Goal: Information Seeking & Learning: Find specific fact

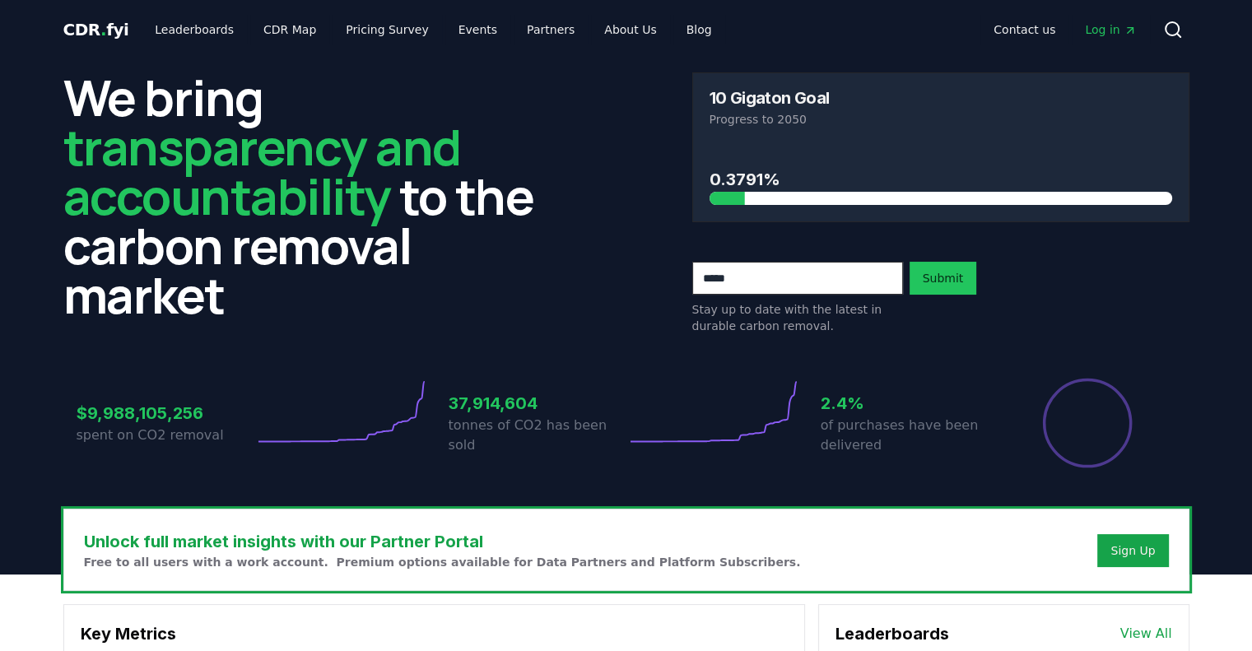
click at [1183, 20] on icon at bounding box center [1173, 30] width 20 height 20
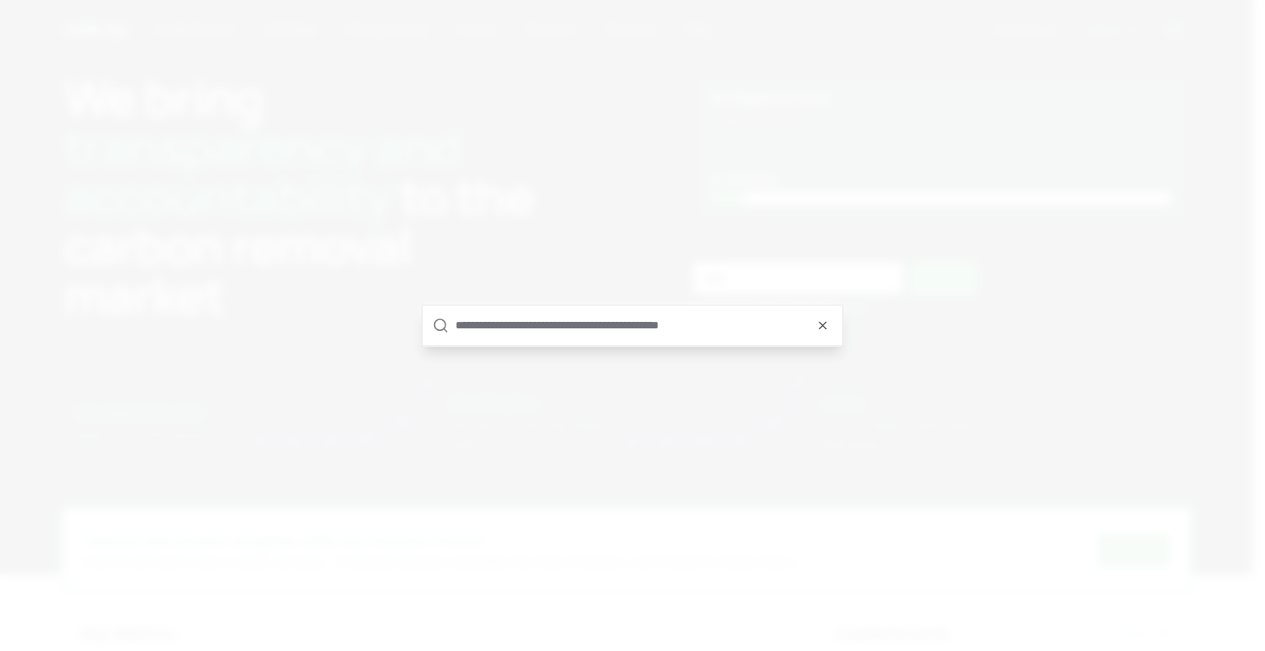
click at [702, 332] on input "text" at bounding box center [643, 325] width 377 height 40
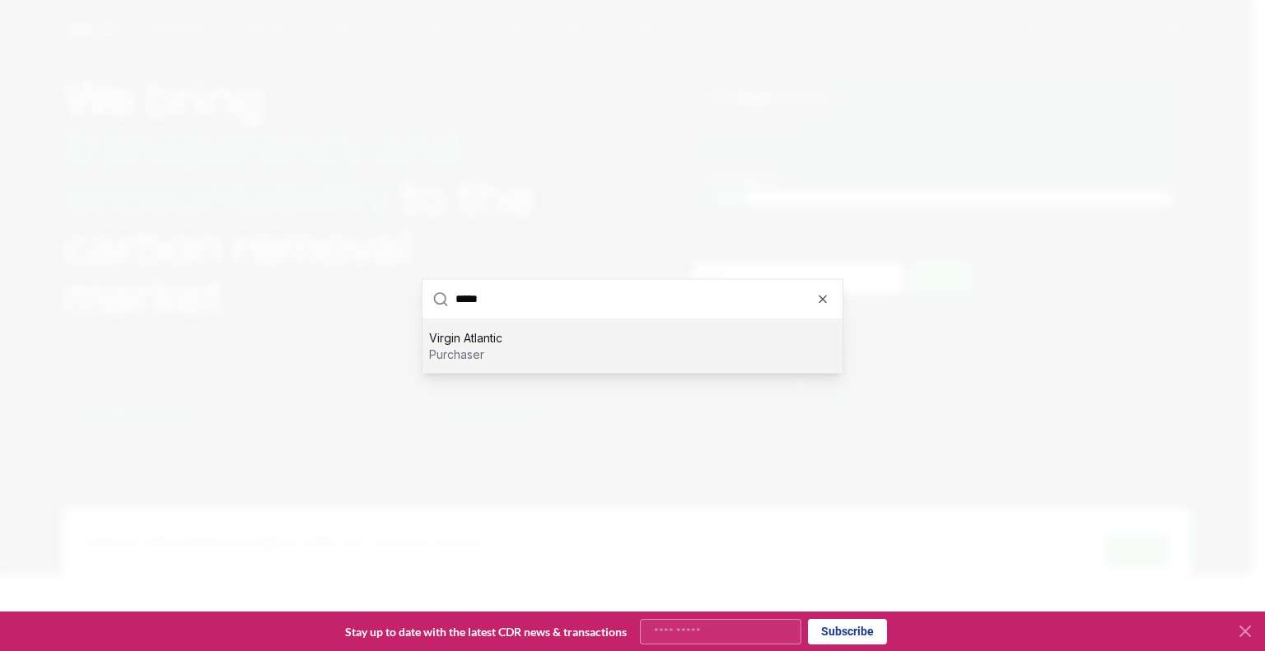
type input "******"
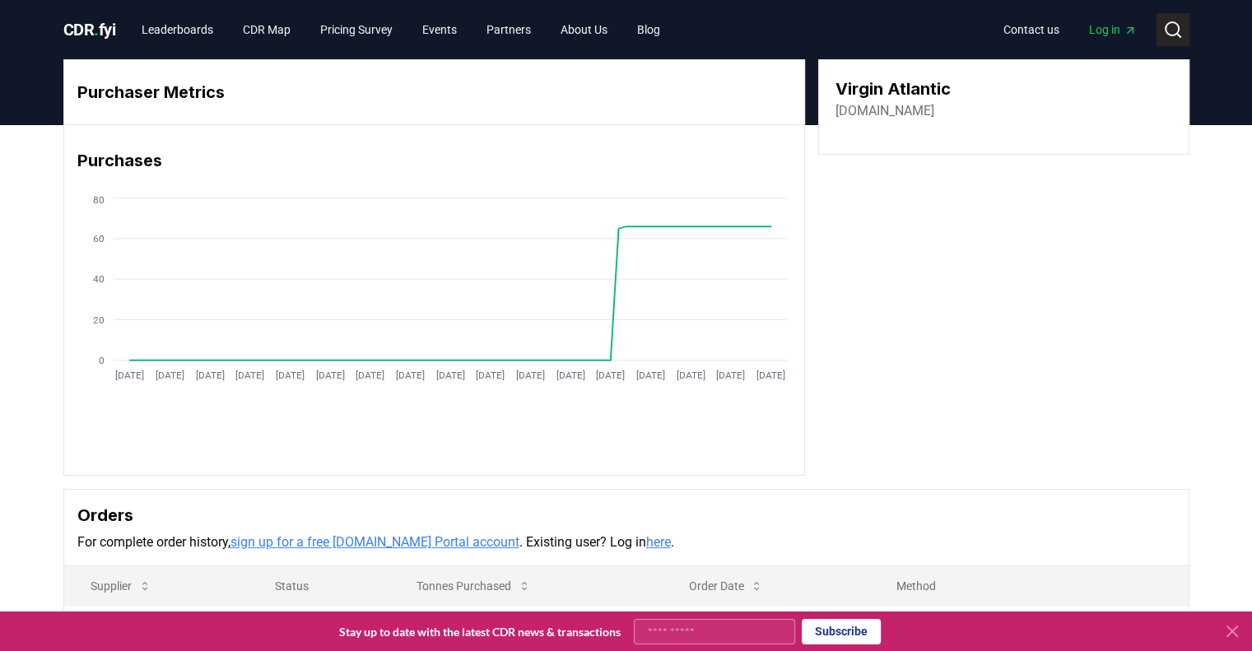
click at [1182, 20] on icon at bounding box center [1173, 30] width 20 height 20
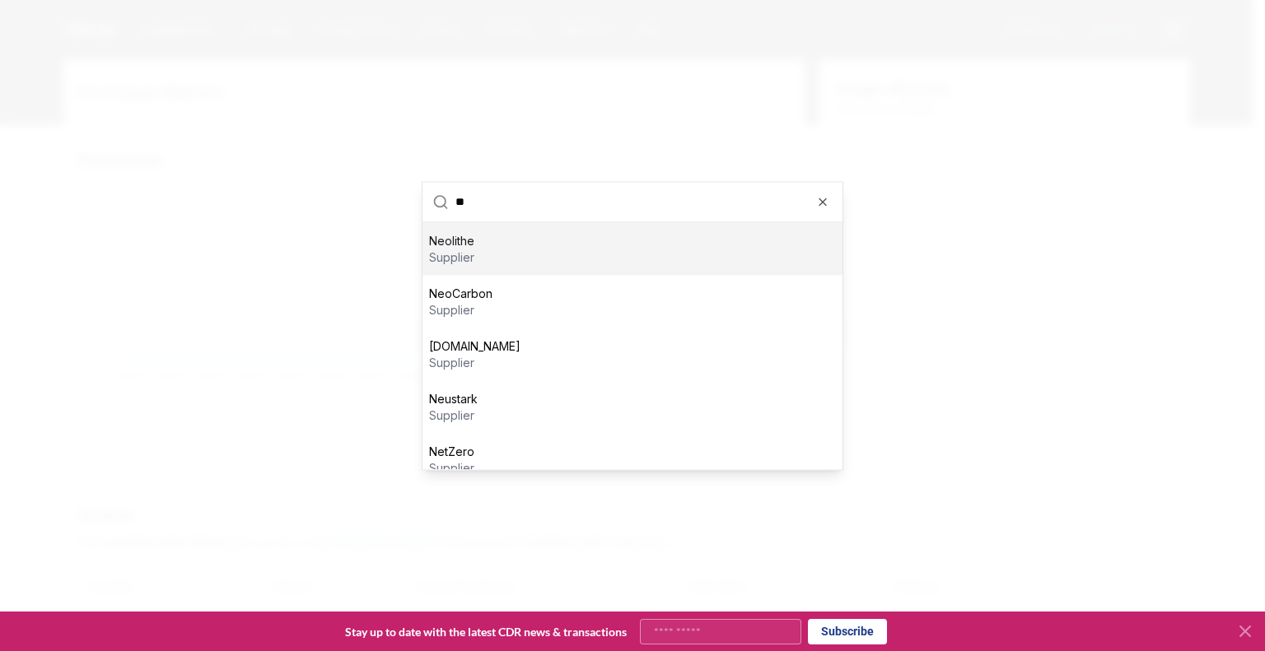
type input "*"
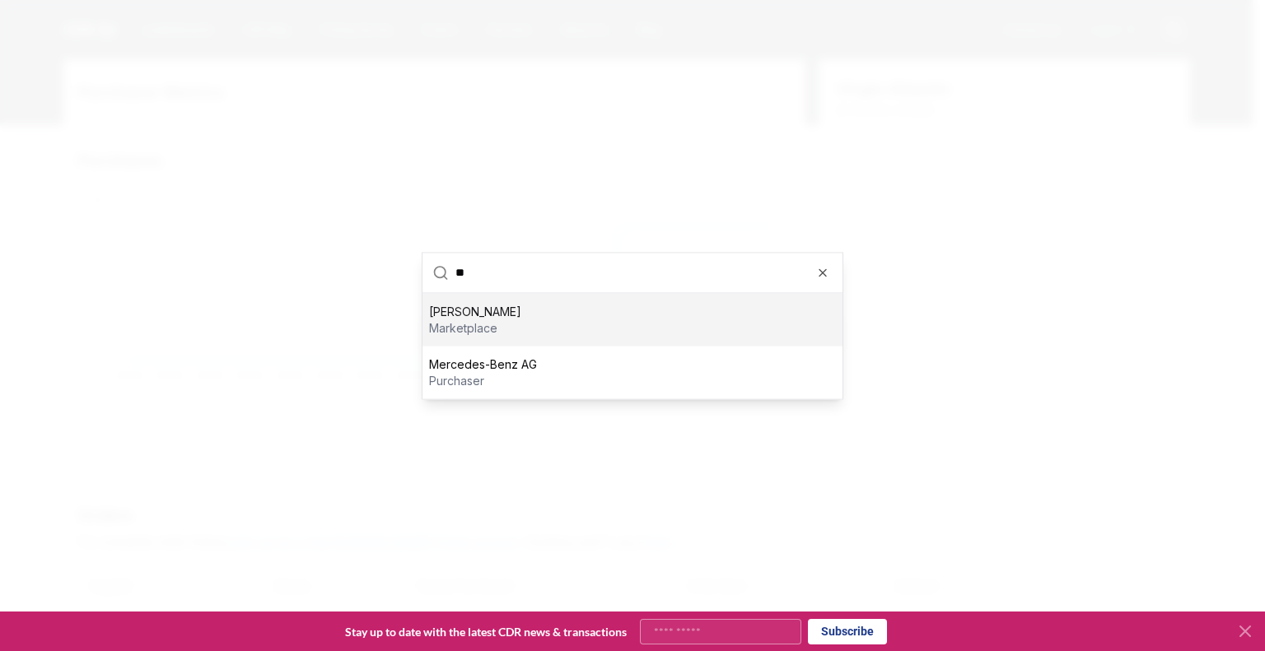
type input "*"
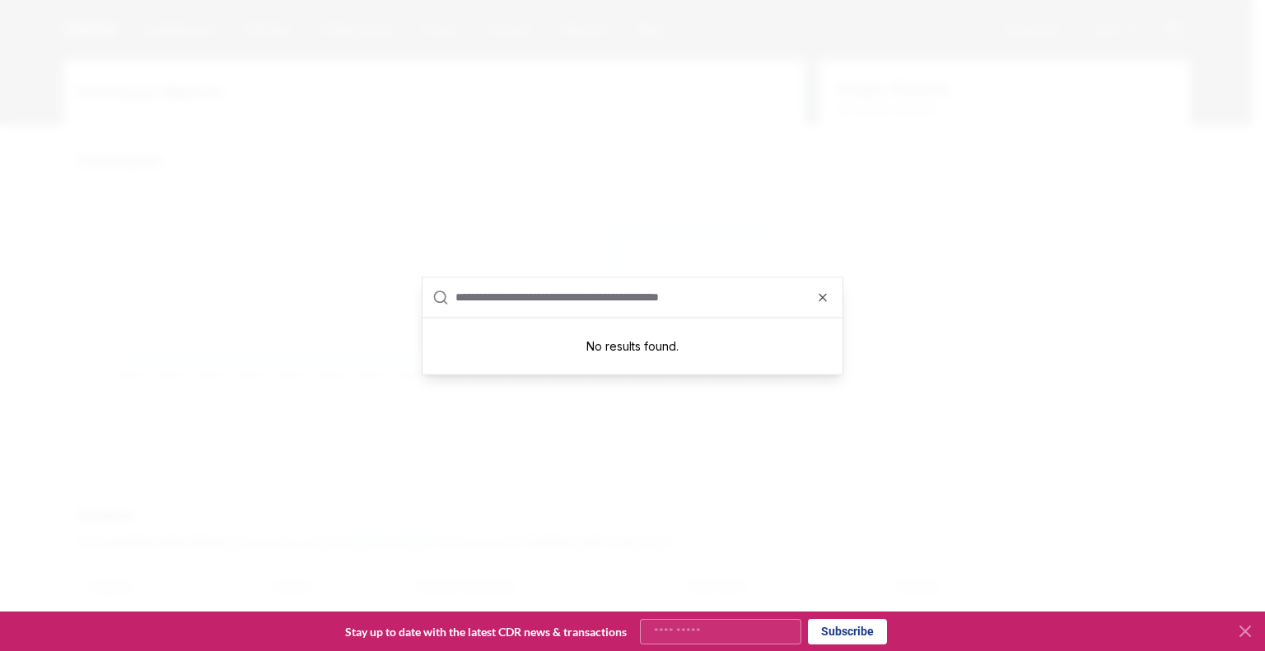
click at [641, 324] on div "No results found." at bounding box center [632, 346] width 420 height 56
click at [627, 315] on input "text" at bounding box center [643, 297] width 377 height 40
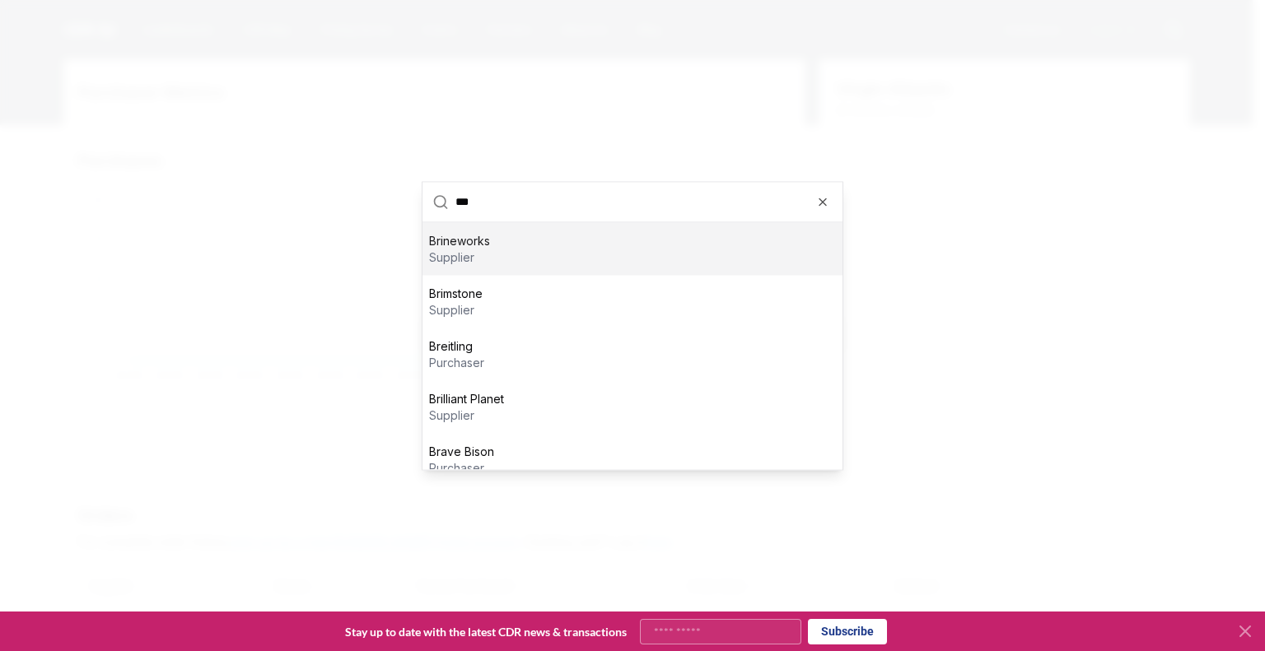
type input "****"
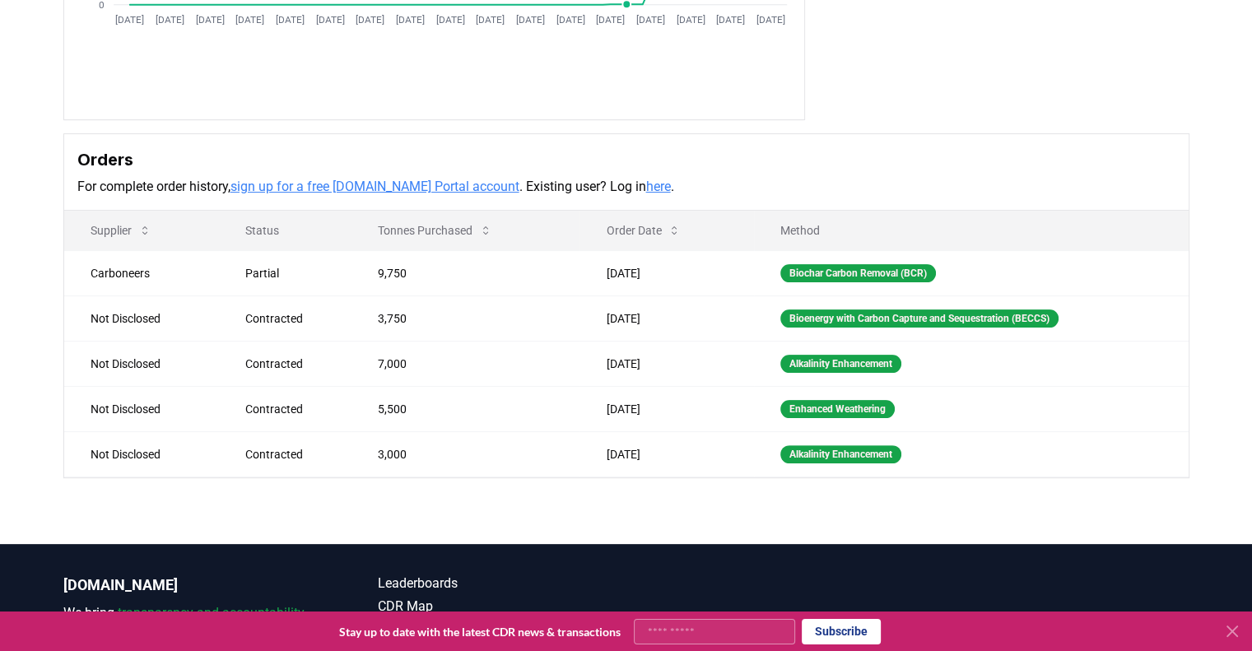
scroll to position [358, 0]
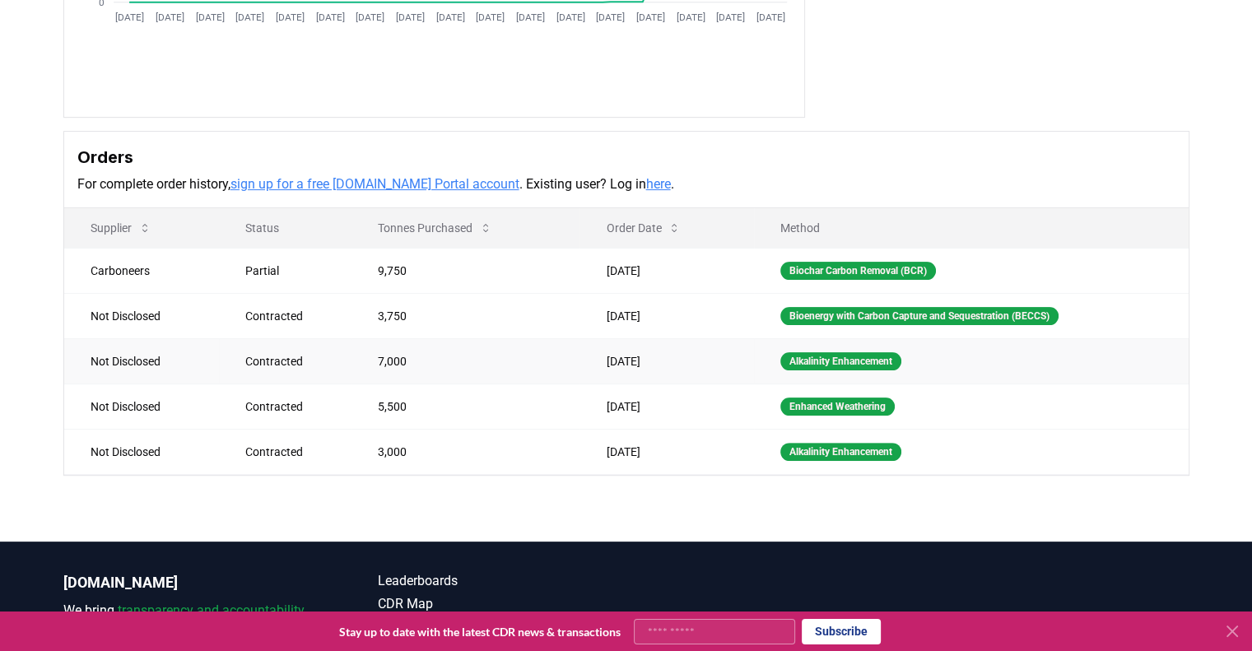
click at [352, 338] on td "7,000" at bounding box center [466, 360] width 228 height 45
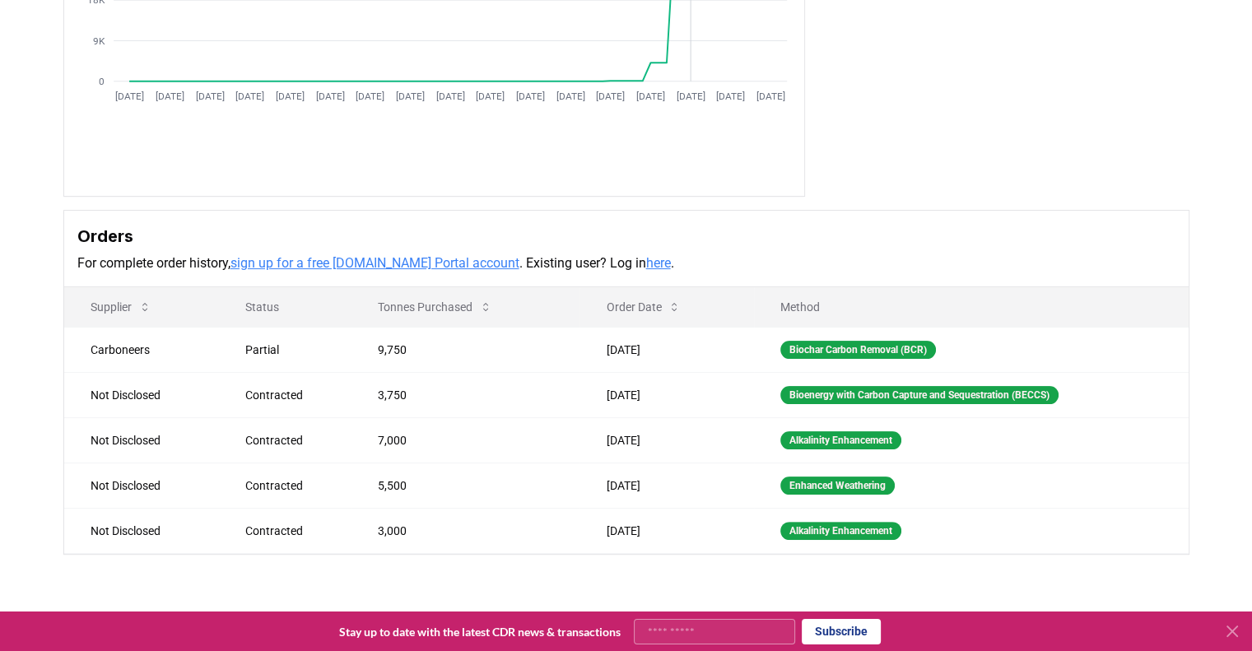
scroll to position [278, 0]
